Goal: Complete application form

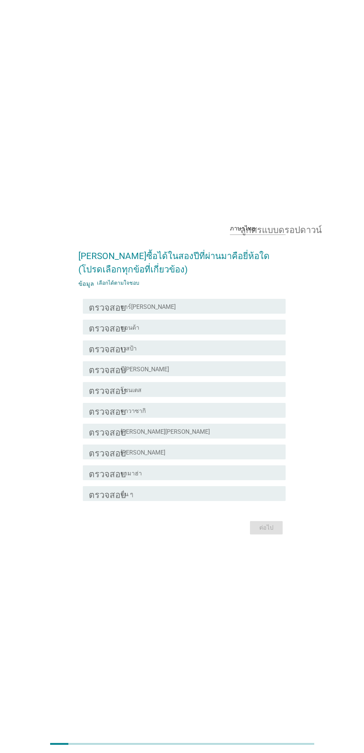
scroll to position [3, 0]
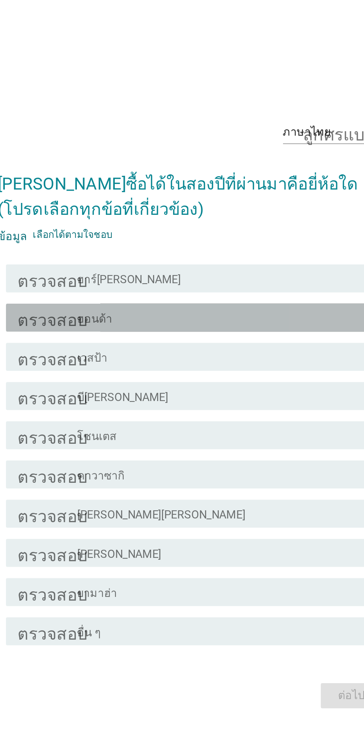
click at [208, 329] on div "โครงร่างกล่องกาเครื่องหมายว่าง ฮอนด้า" at bounding box center [200, 324] width 159 height 9
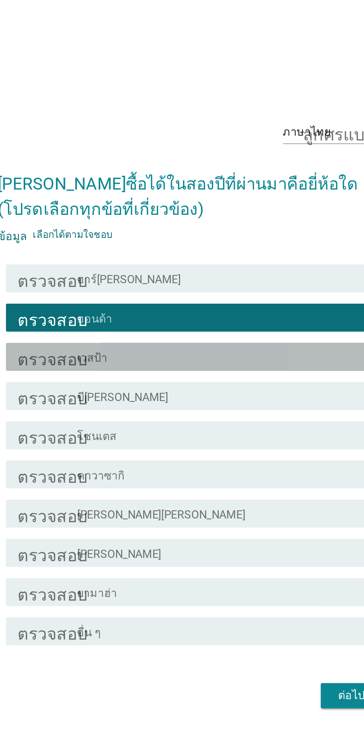
click at [210, 350] on div "โครงร่างกล่องกาเครื่องหมายว่าง เวสป้า" at bounding box center [200, 345] width 159 height 9
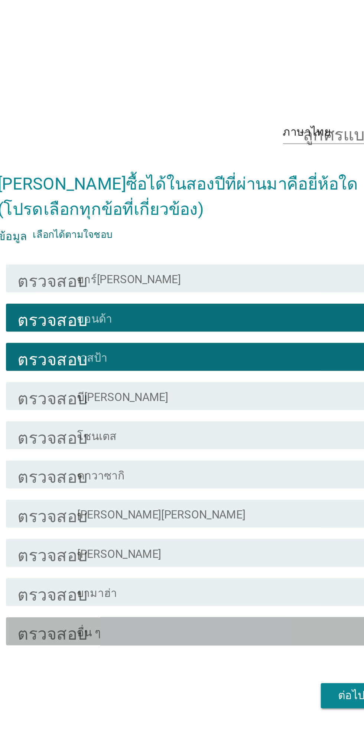
click at [232, 495] on div "โครงร่างกล่องกาเครื่องหมายว่าง อื่น ๆ" at bounding box center [200, 490] width 159 height 9
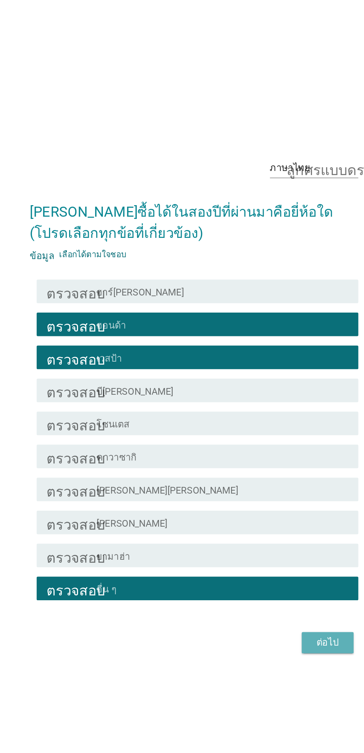
click at [266, 528] on font "ต่อไป" at bounding box center [266, 524] width 14 height 7
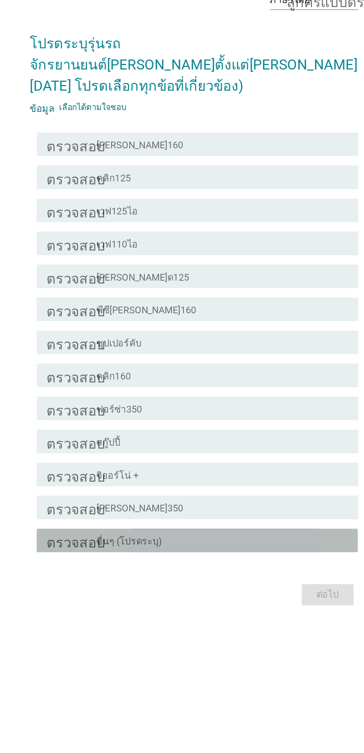
click at [219, 536] on div "โครงร่างกล่องกาเครื่องหมายว่าง อื่นๆ (โปรดระบุ)" at bounding box center [200, 531] width 159 height 9
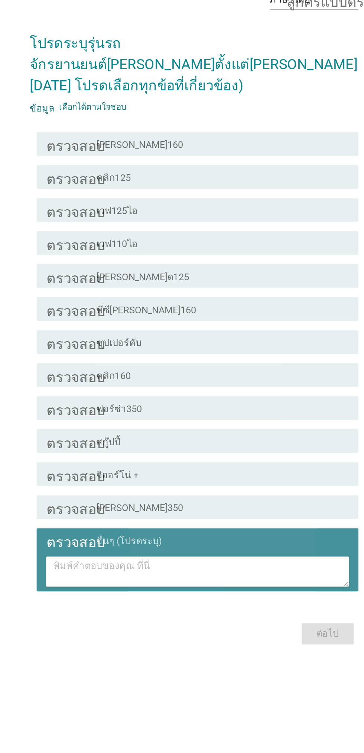
click at [237, 523] on div "โครงร่างกล่องกาเครื่องหมายว่าง อื่นๆ (โปรดระบุ)" at bounding box center [200, 518] width 159 height 9
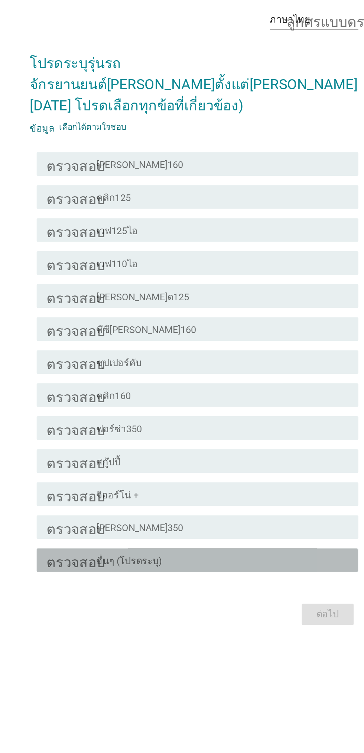
scroll to position [12, 0]
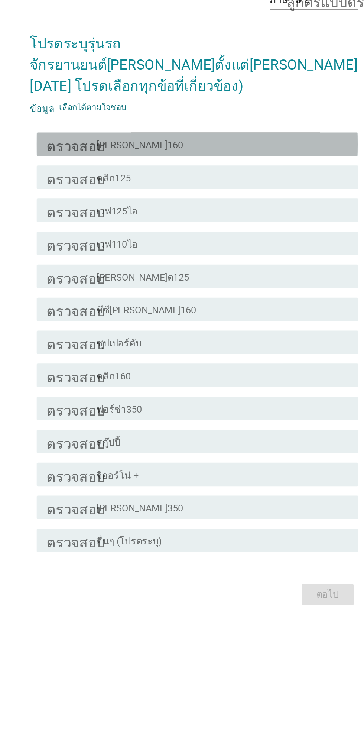
click at [103, 274] on font "ตรวจสอบ" at bounding box center [107, 269] width 37 height 9
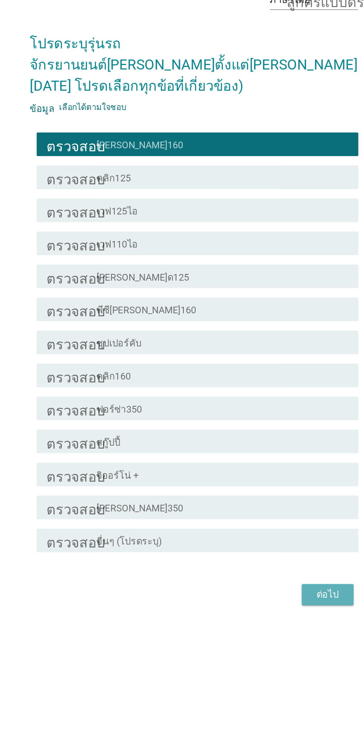
click at [271, 558] on font "ต่อไป" at bounding box center [266, 553] width 14 height 9
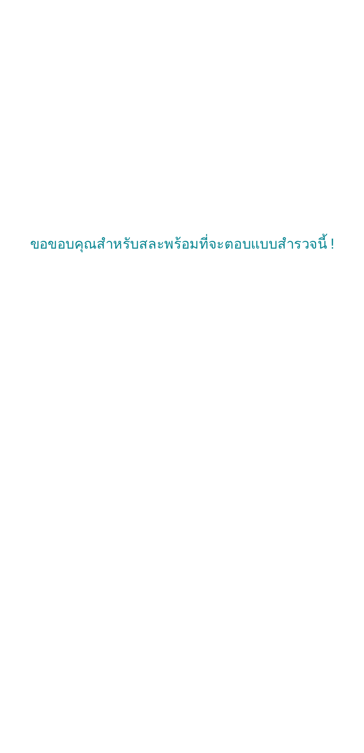
scroll to position [7, 0]
